Goal: Task Accomplishment & Management: Use online tool/utility

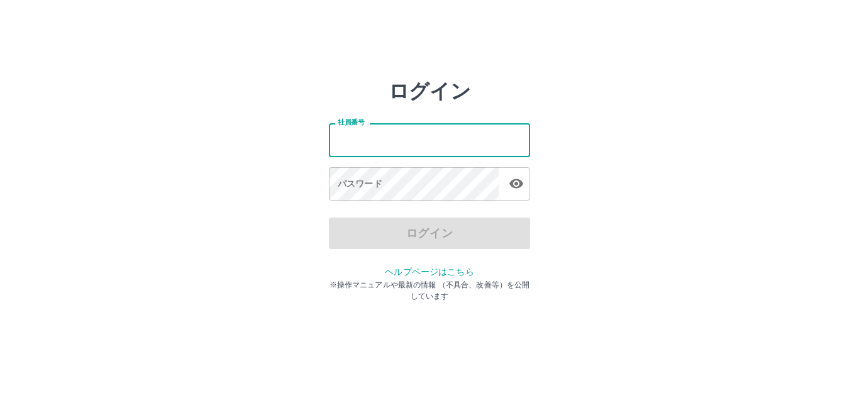
click at [370, 135] on input "社員番号" at bounding box center [429, 139] width 201 height 33
type input "*******"
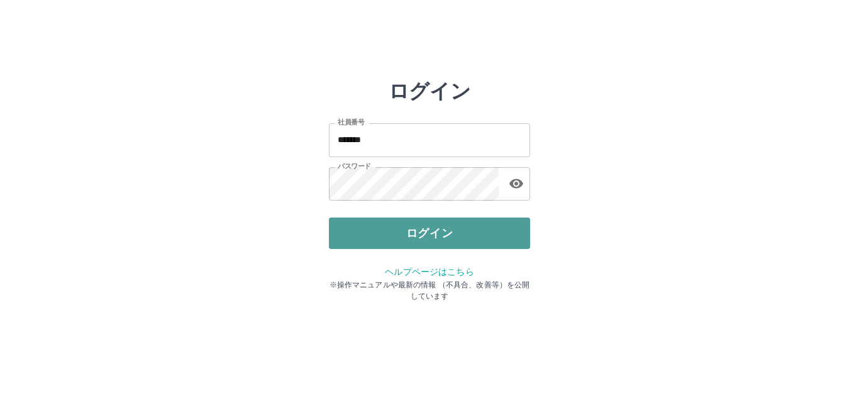
click at [377, 234] on button "ログイン" at bounding box center [429, 233] width 201 height 31
